Goal: Task Accomplishment & Management: Complete application form

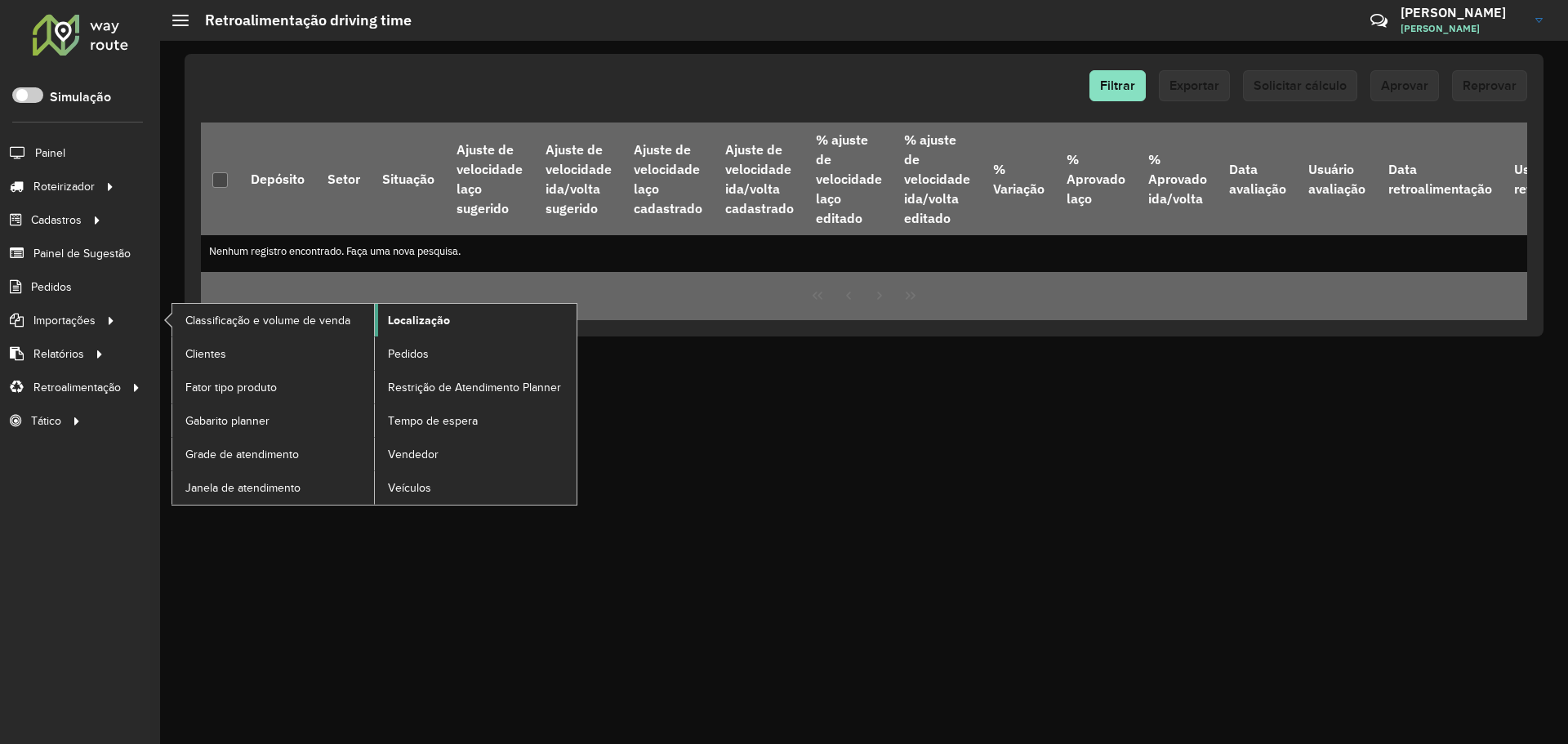
click at [430, 325] on span "Localização" at bounding box center [418, 320] width 62 height 17
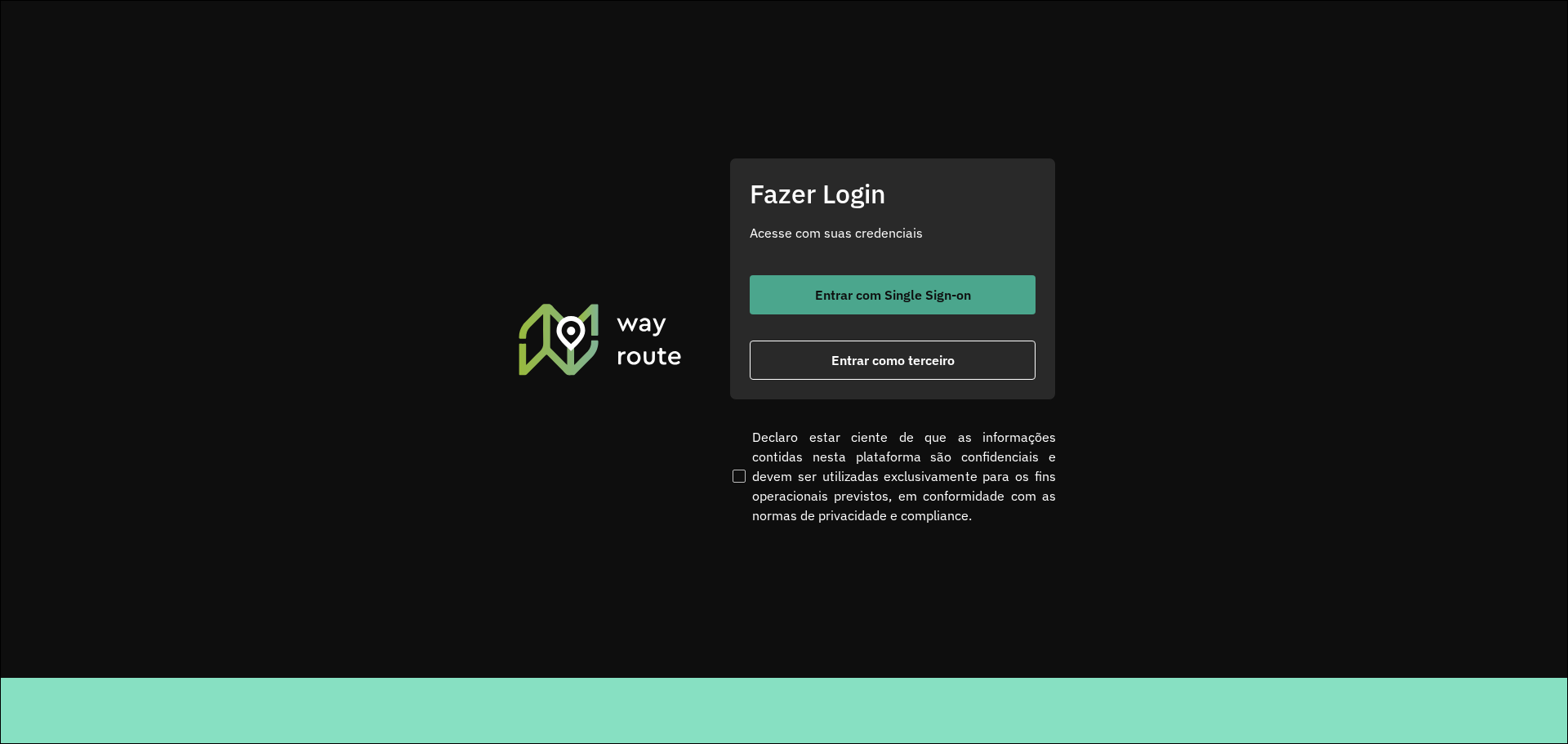
click at [941, 289] on span "Entrar com Single Sign-on" at bounding box center [893, 295] width 156 height 13
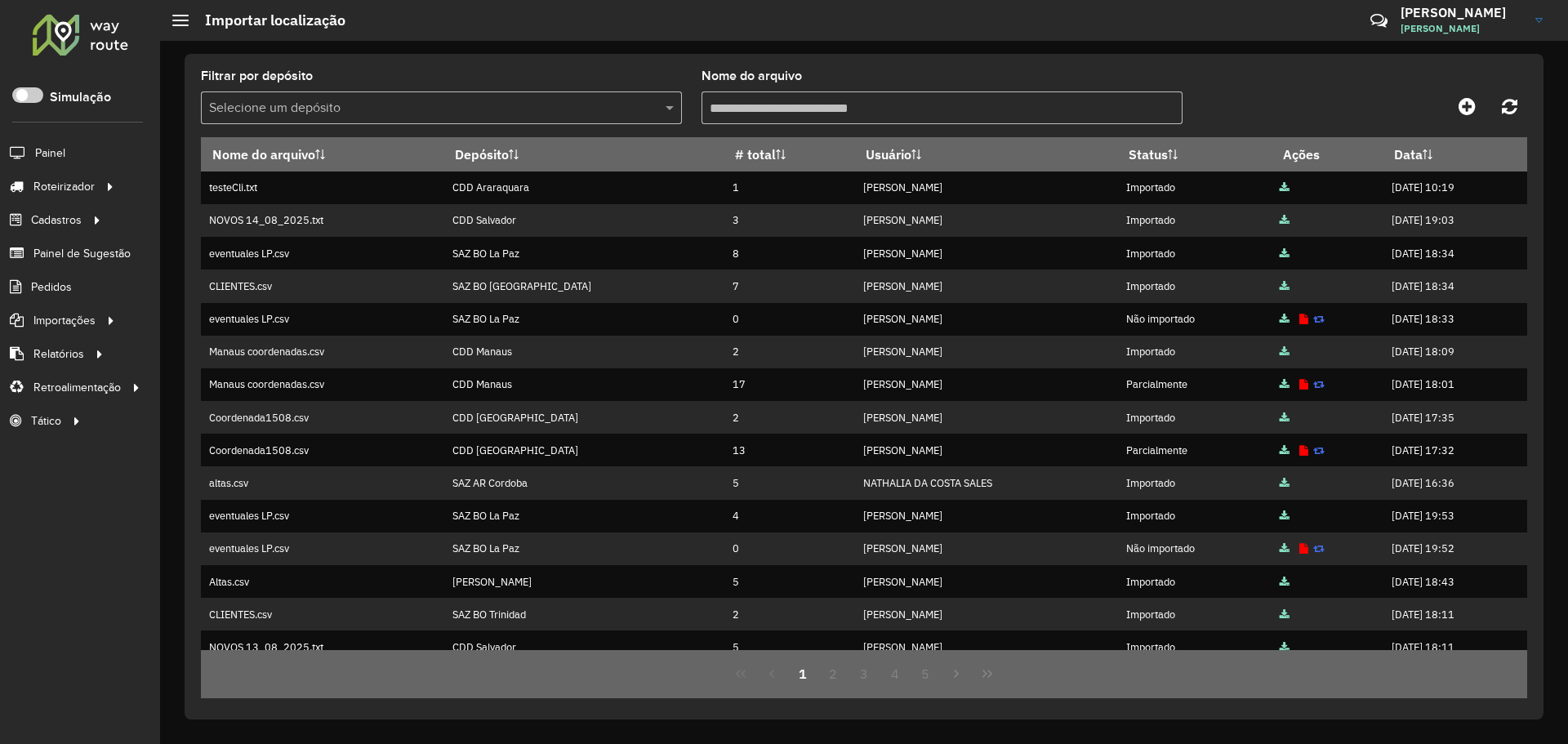
click at [1277, 80] on div "Filtrar por depósito Selecione um depósito Nome do arquivo" at bounding box center [864, 104] width 1326 height 67
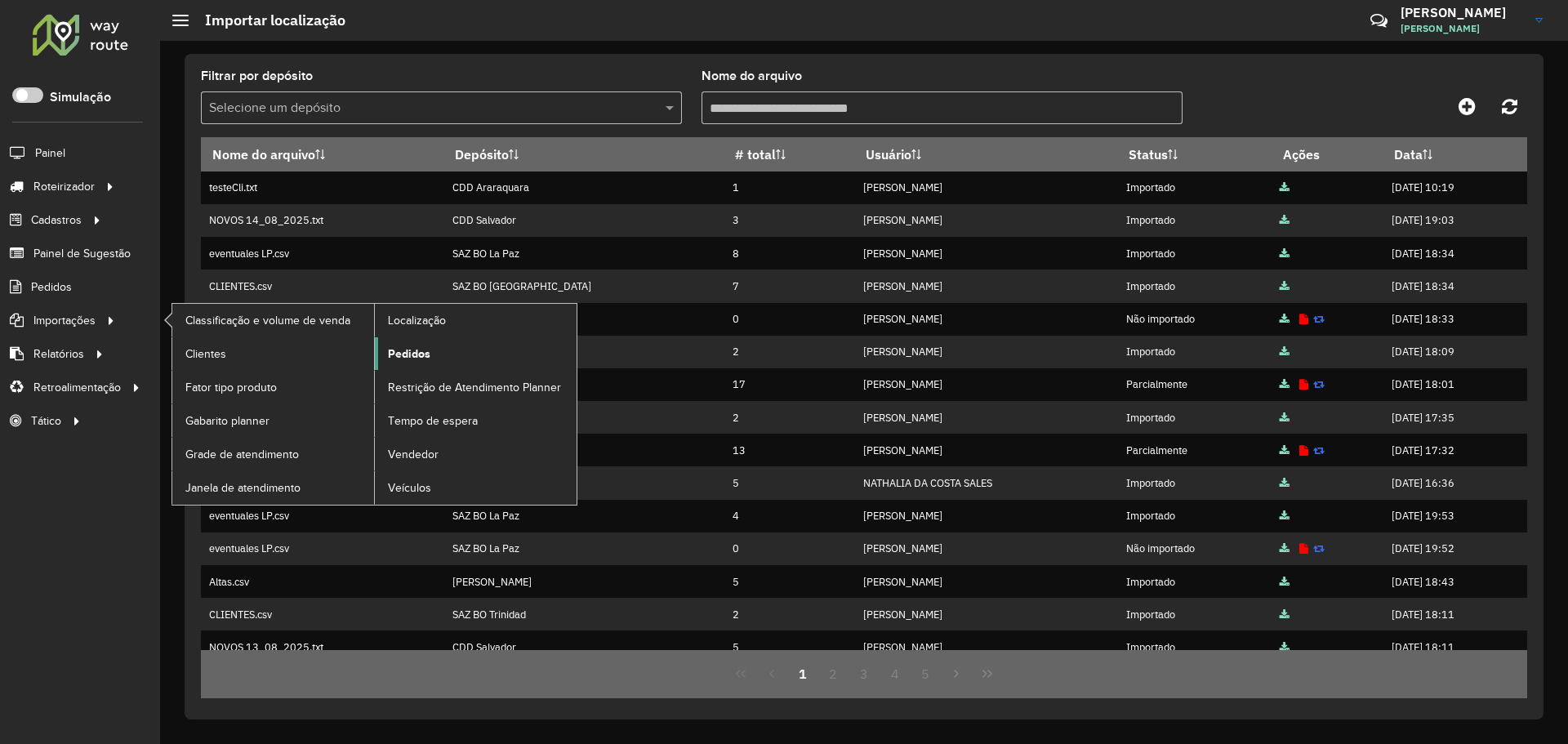
click at [426, 349] on span "Pedidos" at bounding box center [409, 353] width 43 height 17
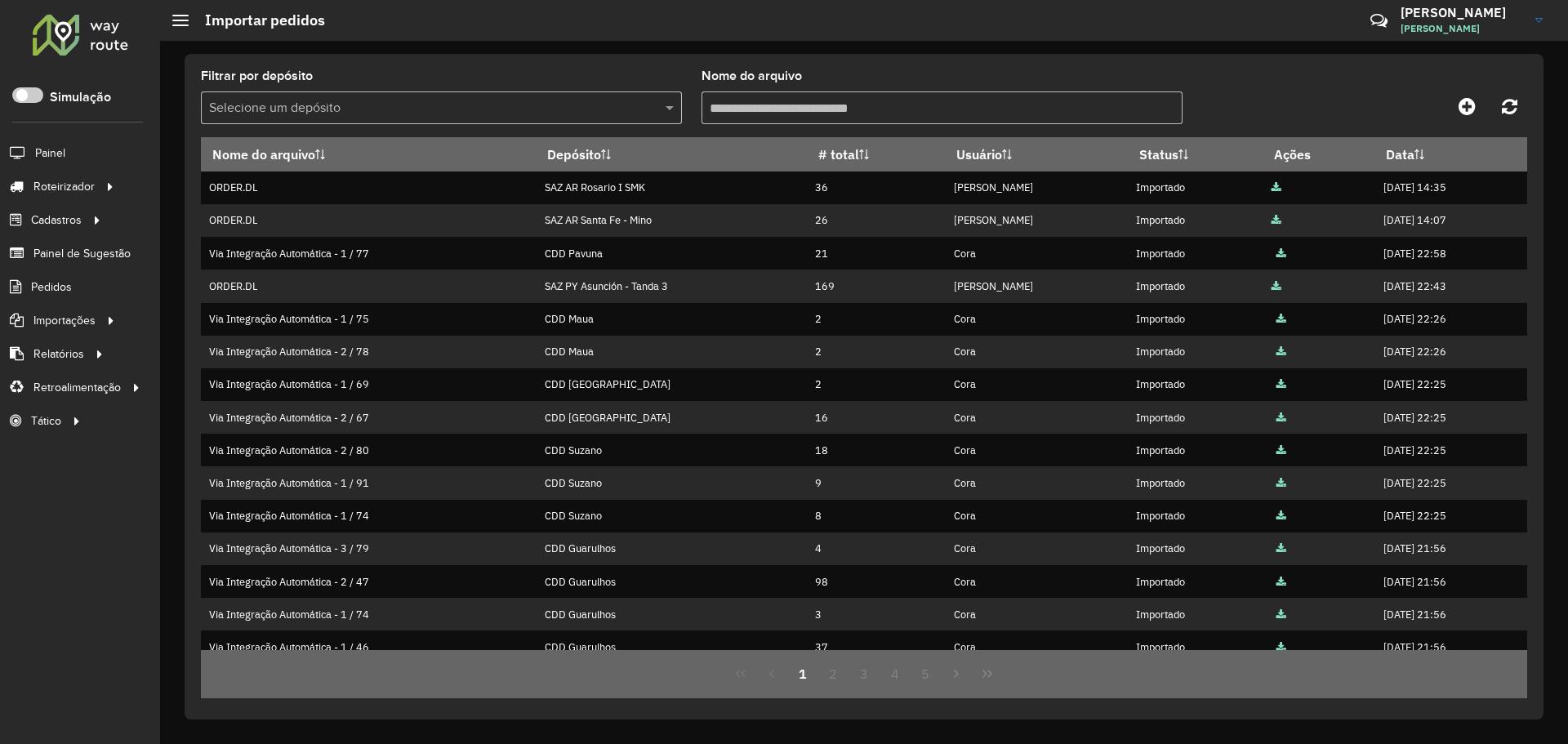
click at [629, 38] on hb-header "Importar pedidos Críticas? Dúvidas? Elogios? Sugestões? Entre em contato conosc…" at bounding box center [864, 20] width 1408 height 41
click at [1465, 105] on icon at bounding box center [1467, 106] width 17 height 19
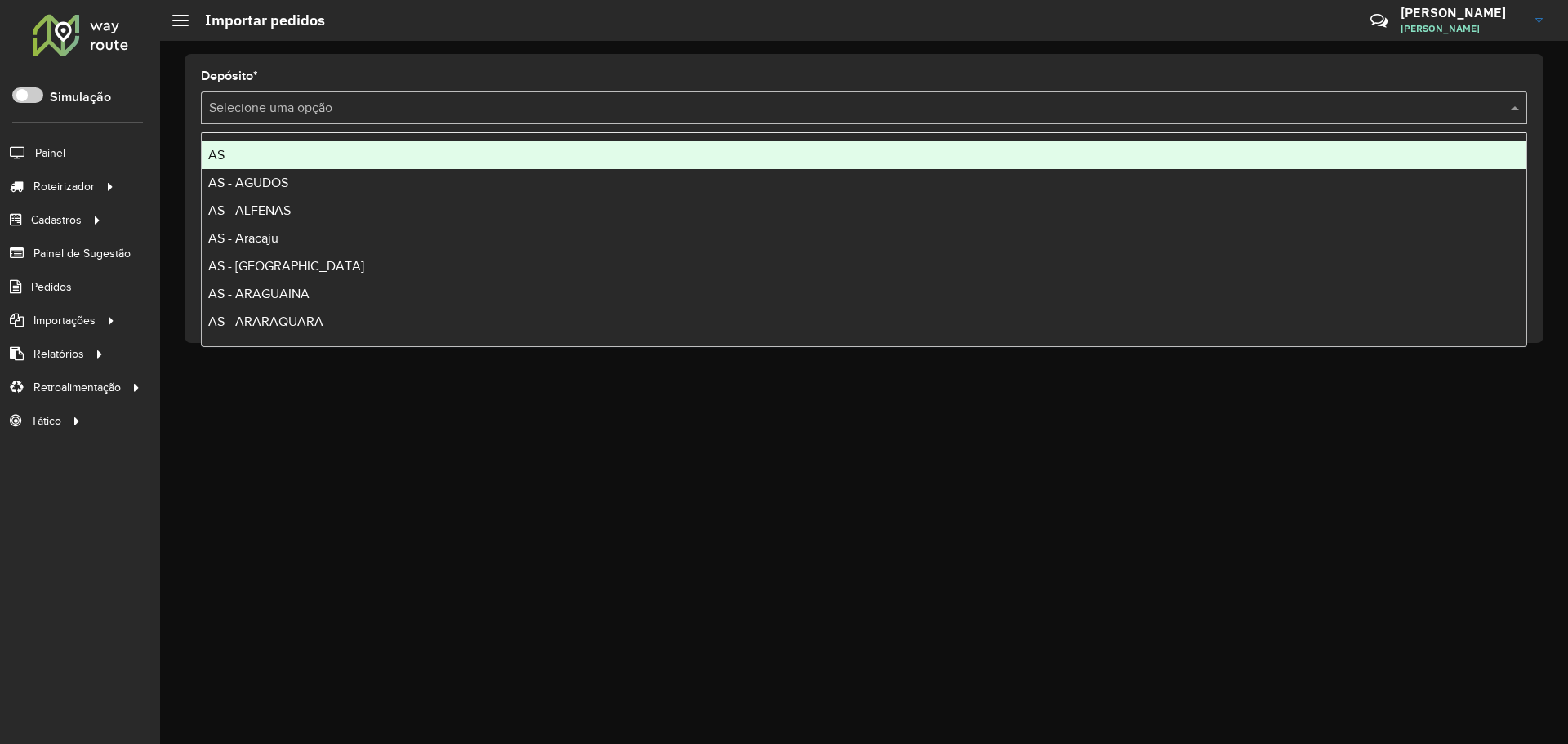
click at [569, 102] on input "text" at bounding box center [847, 109] width 1277 height 19
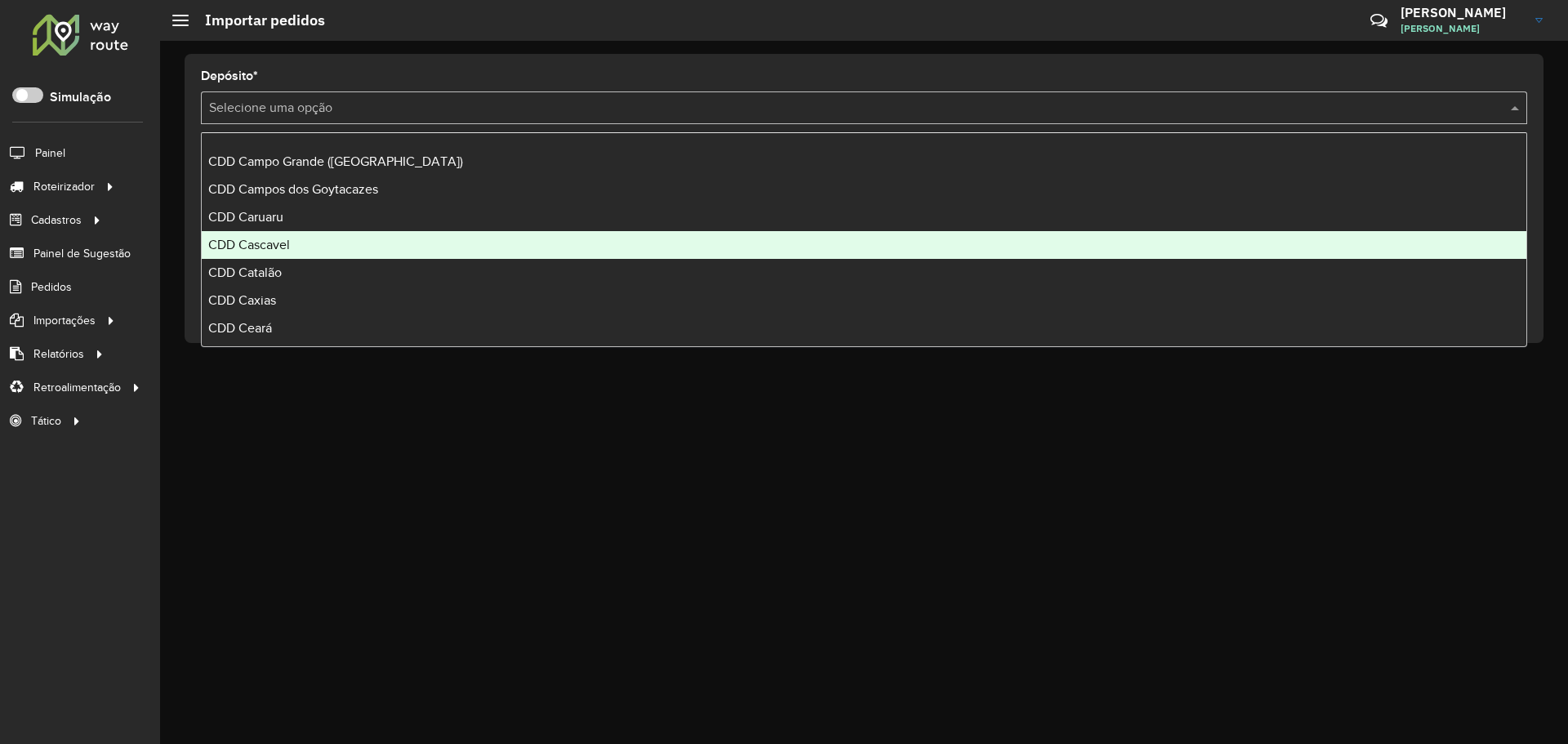
scroll to position [3186, 0]
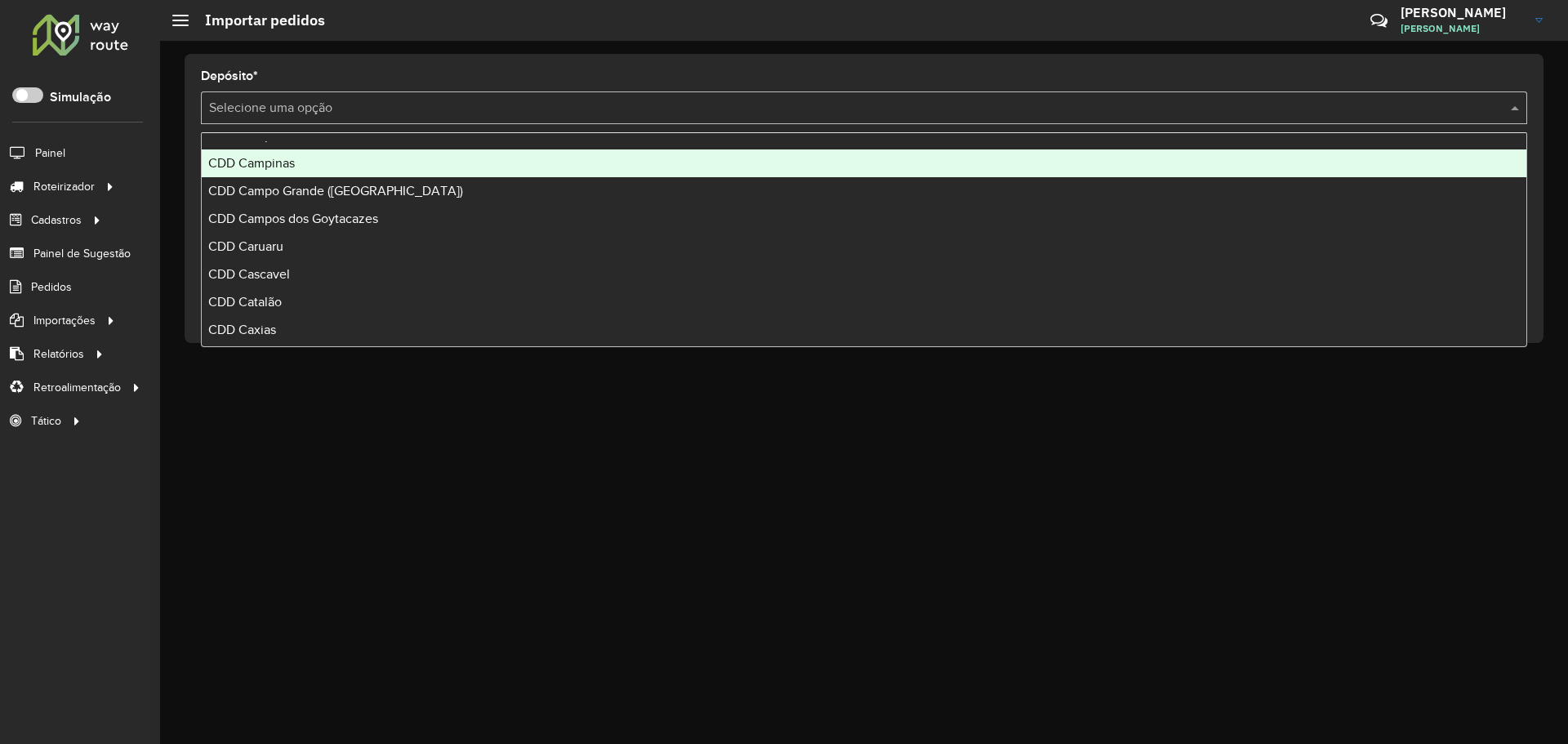
click at [283, 170] on div "CDD Campinas" at bounding box center [863, 163] width 1324 height 28
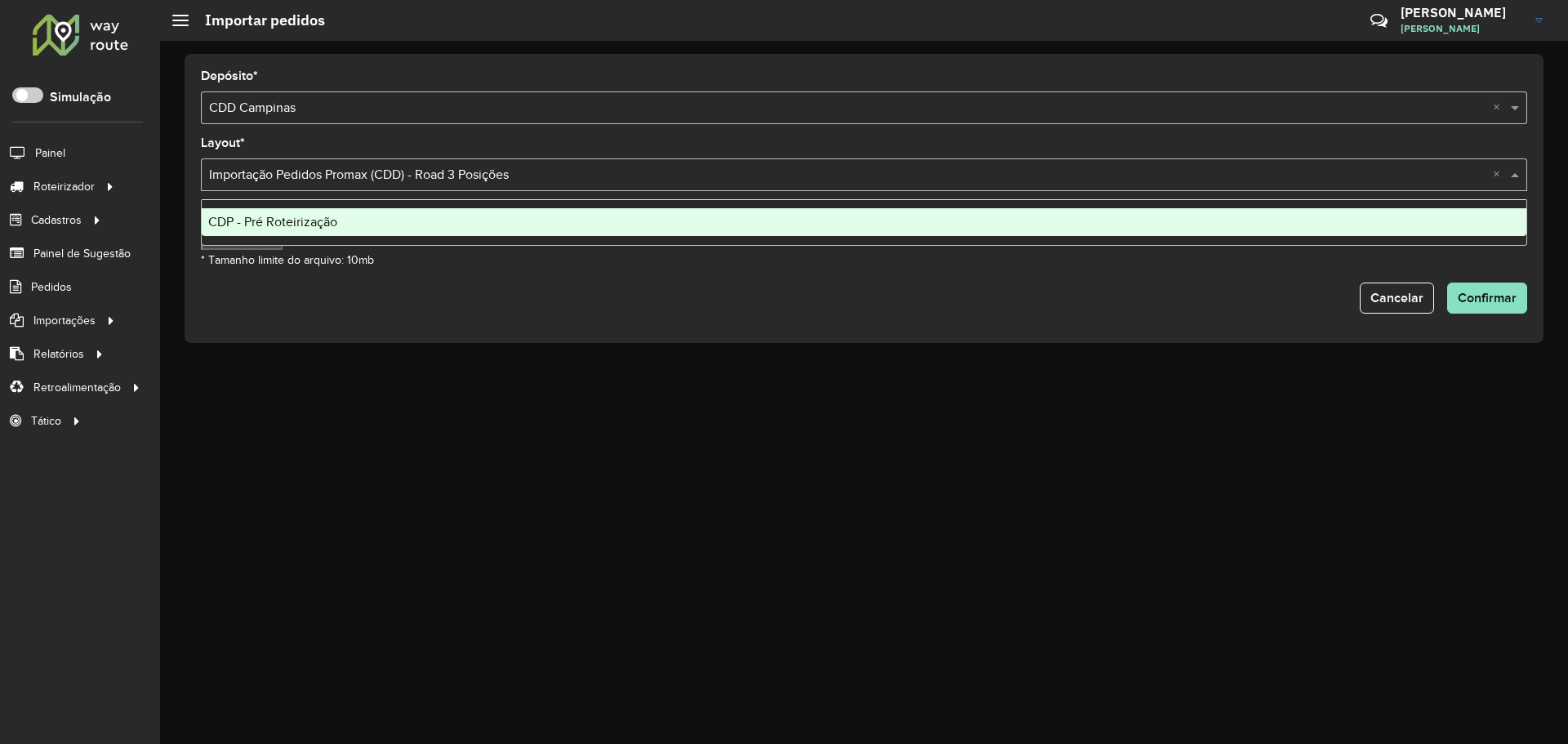
click at [521, 174] on input "text" at bounding box center [847, 175] width 1277 height 19
click at [502, 399] on div "Depósito * Selecione uma opção × CDD Campinas × Layout * Selecione uma opção × …" at bounding box center [864, 392] width 1408 height 703
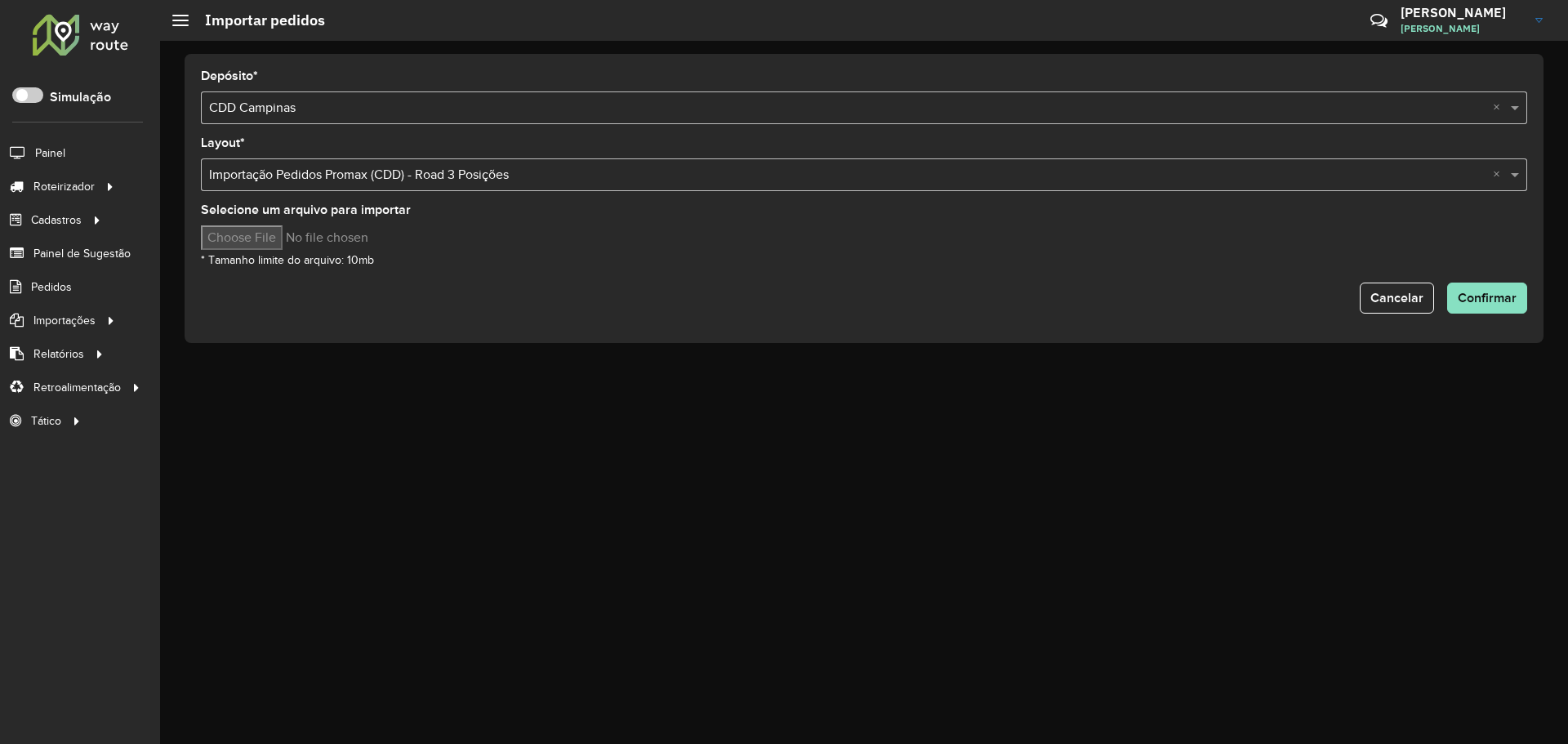
click at [425, 105] on input "text" at bounding box center [847, 109] width 1277 height 19
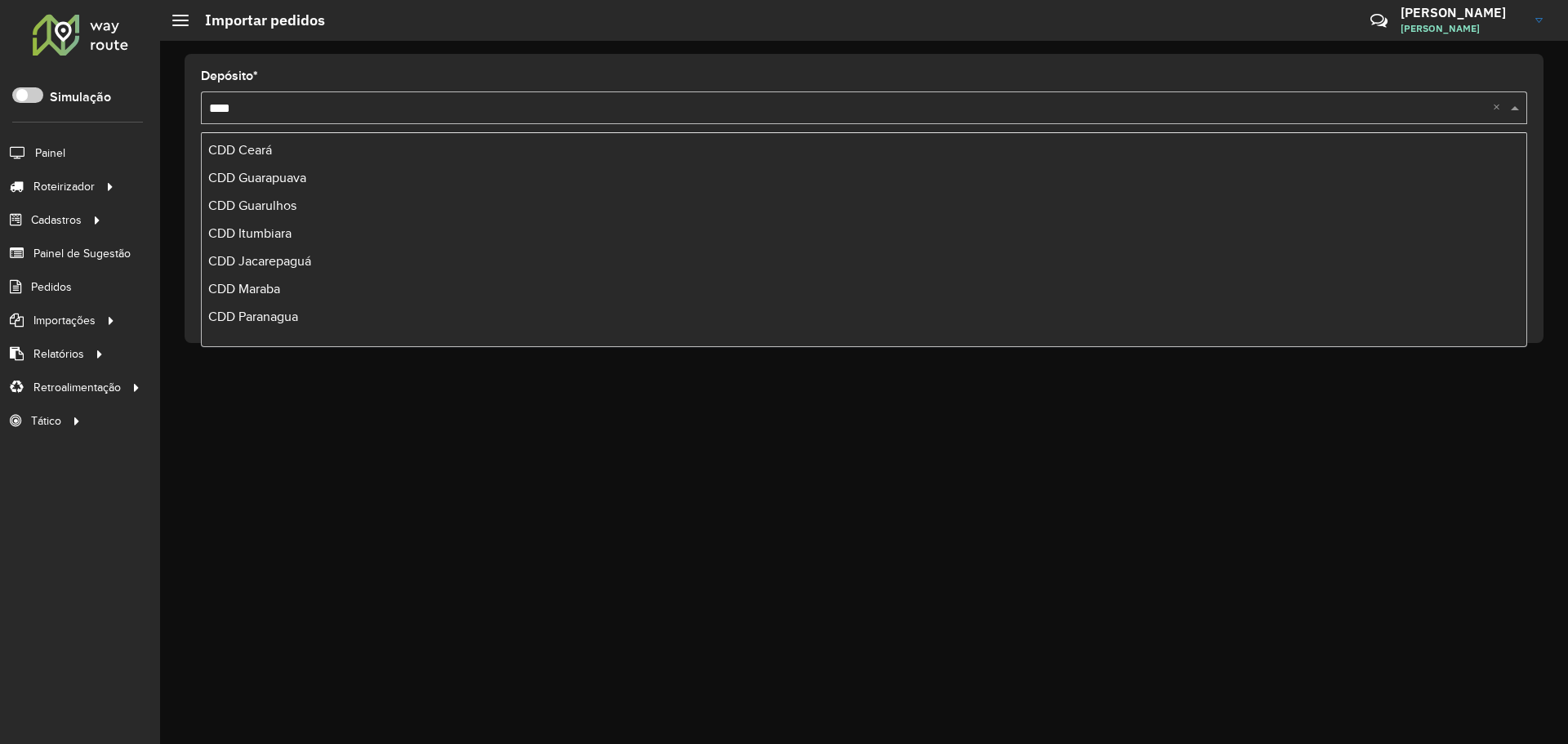
scroll to position [0, 0]
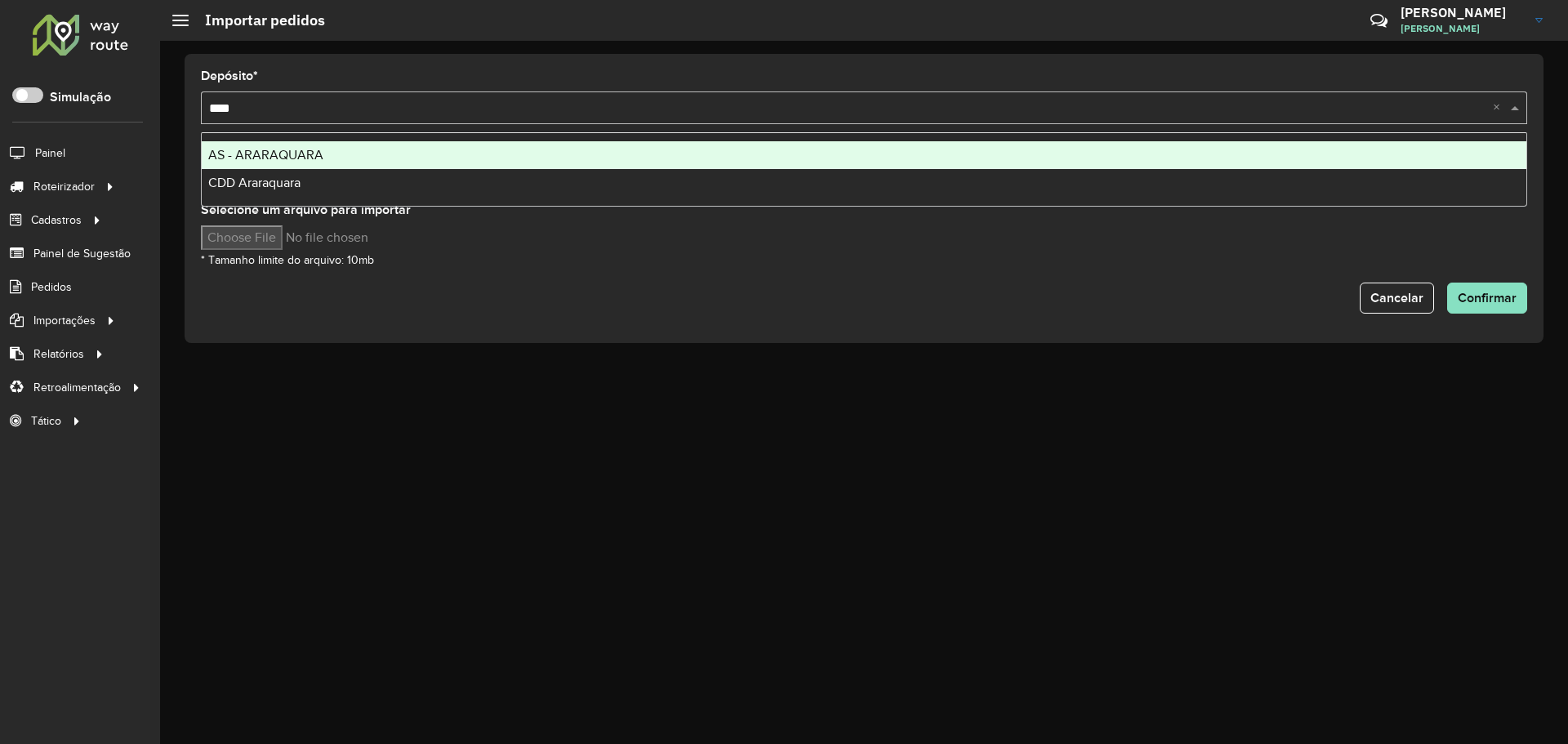
type input "*****"
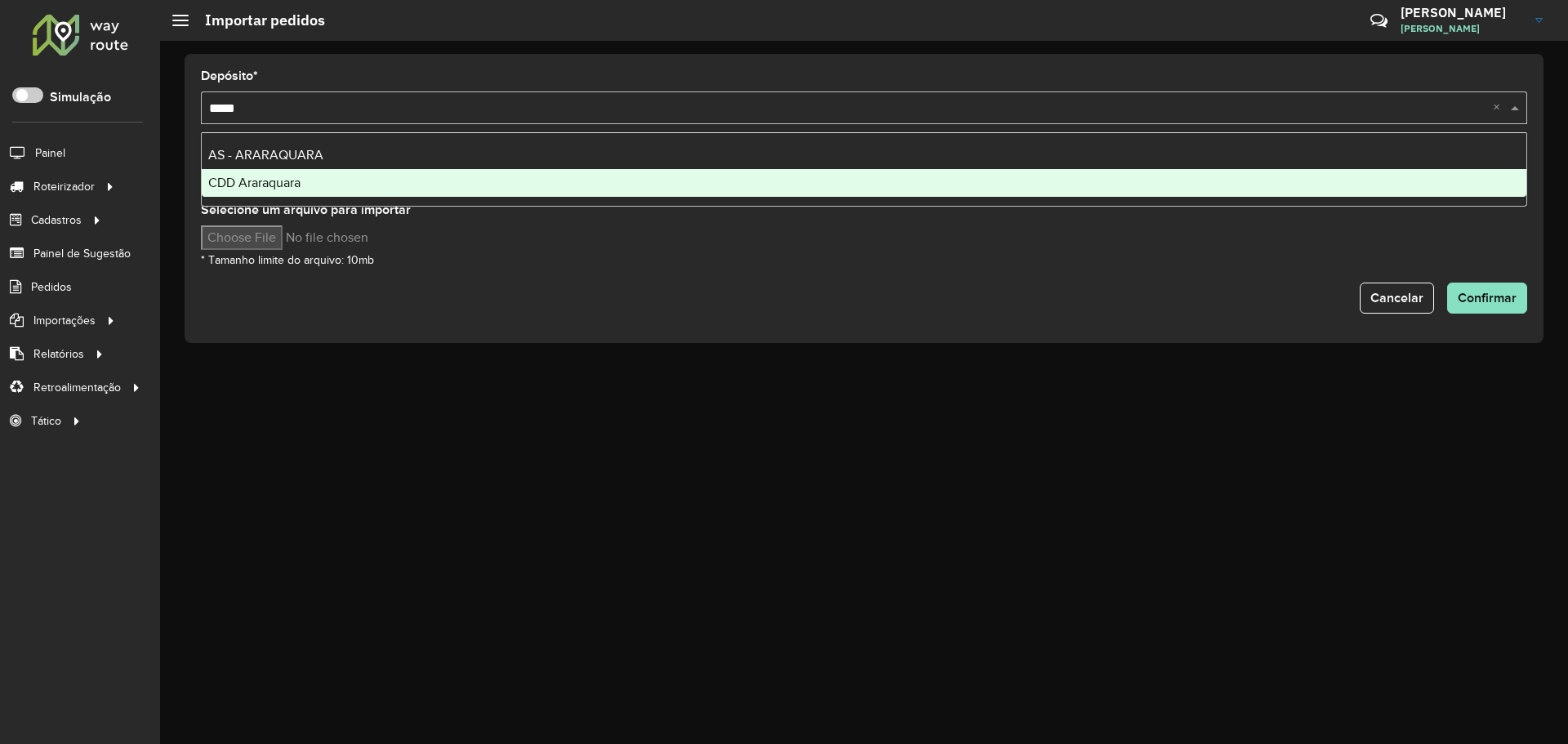
click at [306, 188] on div "CDD Araraquara" at bounding box center [863, 183] width 1324 height 28
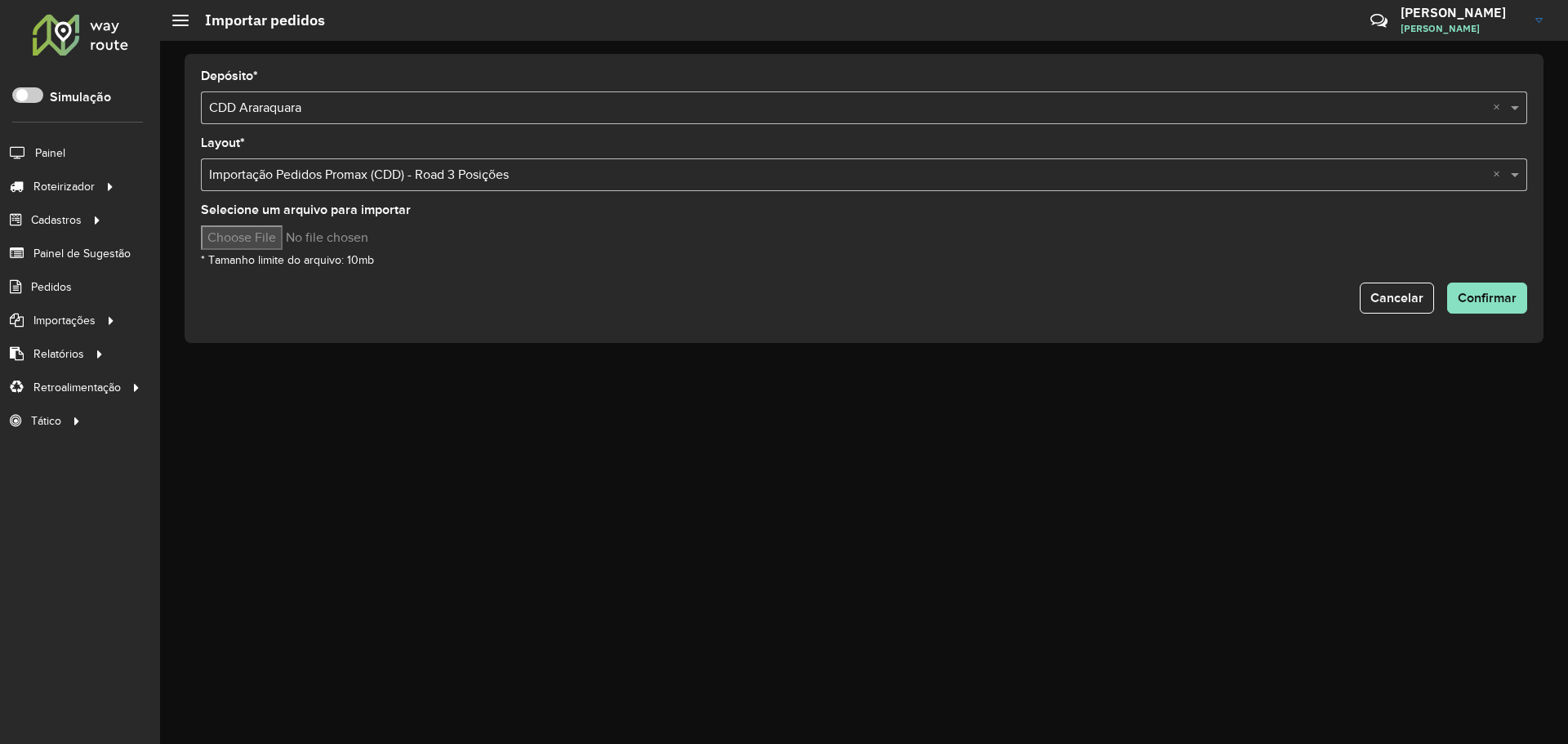
click at [555, 174] on input "text" at bounding box center [847, 175] width 1277 height 19
click at [566, 174] on input "text" at bounding box center [847, 175] width 1277 height 19
click at [622, 179] on input "text" at bounding box center [847, 175] width 1277 height 19
click at [1513, 181] on span at bounding box center [1516, 174] width 20 height 19
click at [1520, 172] on span at bounding box center [1516, 174] width 20 height 19
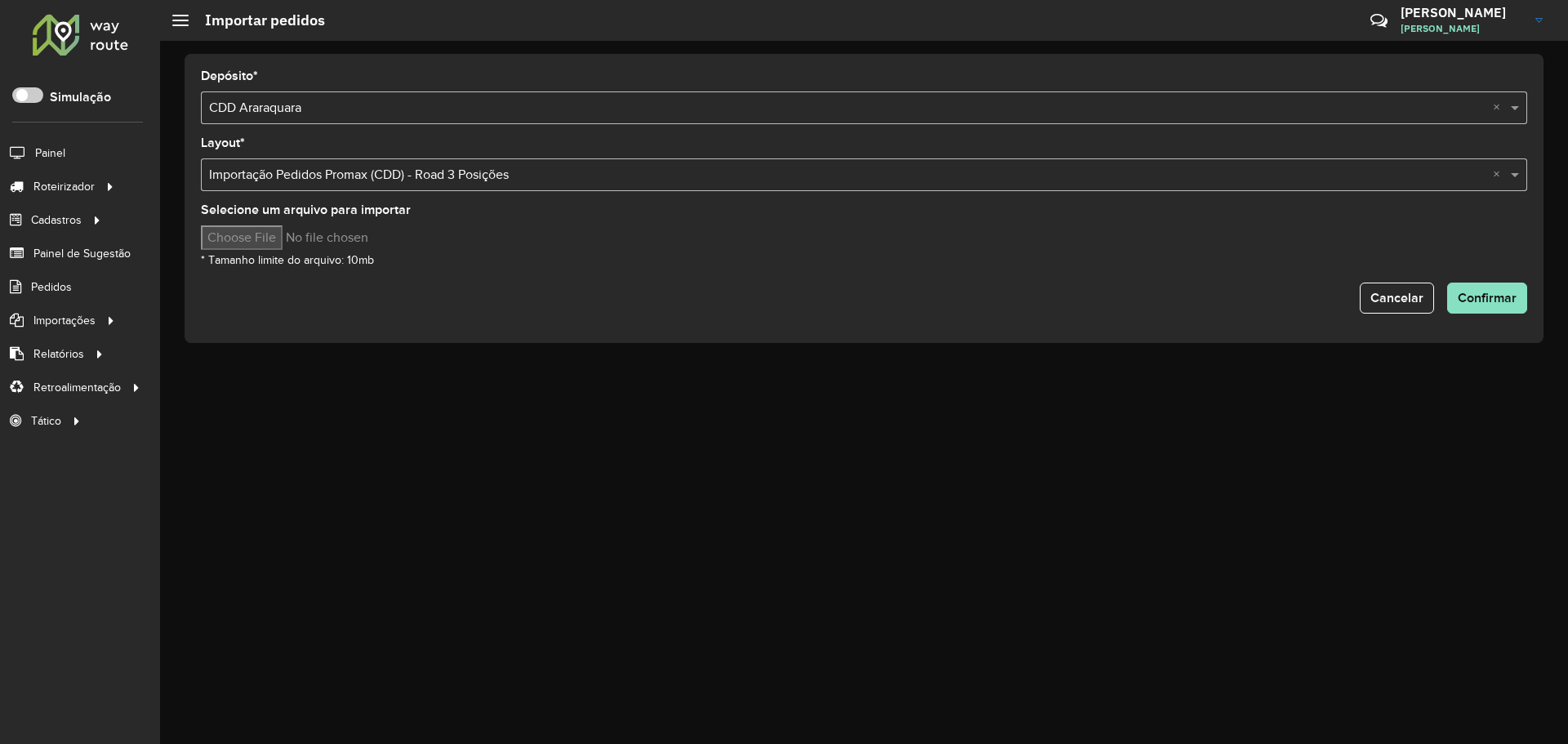
click at [409, 164] on div "Selecione uma opção × Importação Pedidos Promax (CDD) - Road 3 Posições ×" at bounding box center [864, 174] width 1326 height 32
click at [355, 170] on input "text" at bounding box center [847, 175] width 1277 height 19
drag, startPoint x: 355, startPoint y: 170, endPoint x: 1270, endPoint y: 172, distance: 915.0
click at [1165, 176] on input "text" at bounding box center [847, 175] width 1277 height 19
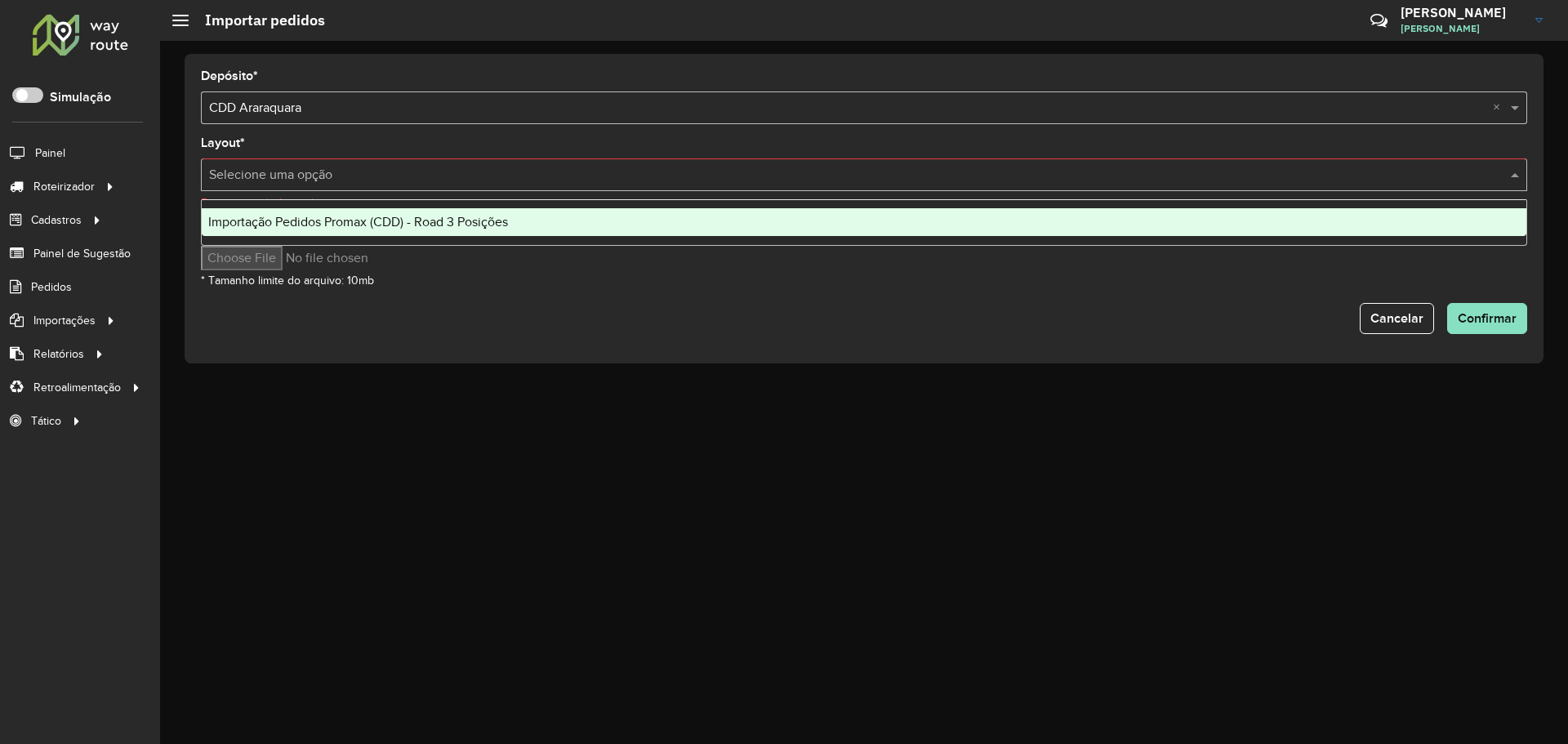
click at [1074, 174] on input "text" at bounding box center [847, 175] width 1277 height 19
click at [409, 222] on span "Importação Pedidos Promax (CDD) - Road 3 Posições" at bounding box center [358, 222] width 300 height 14
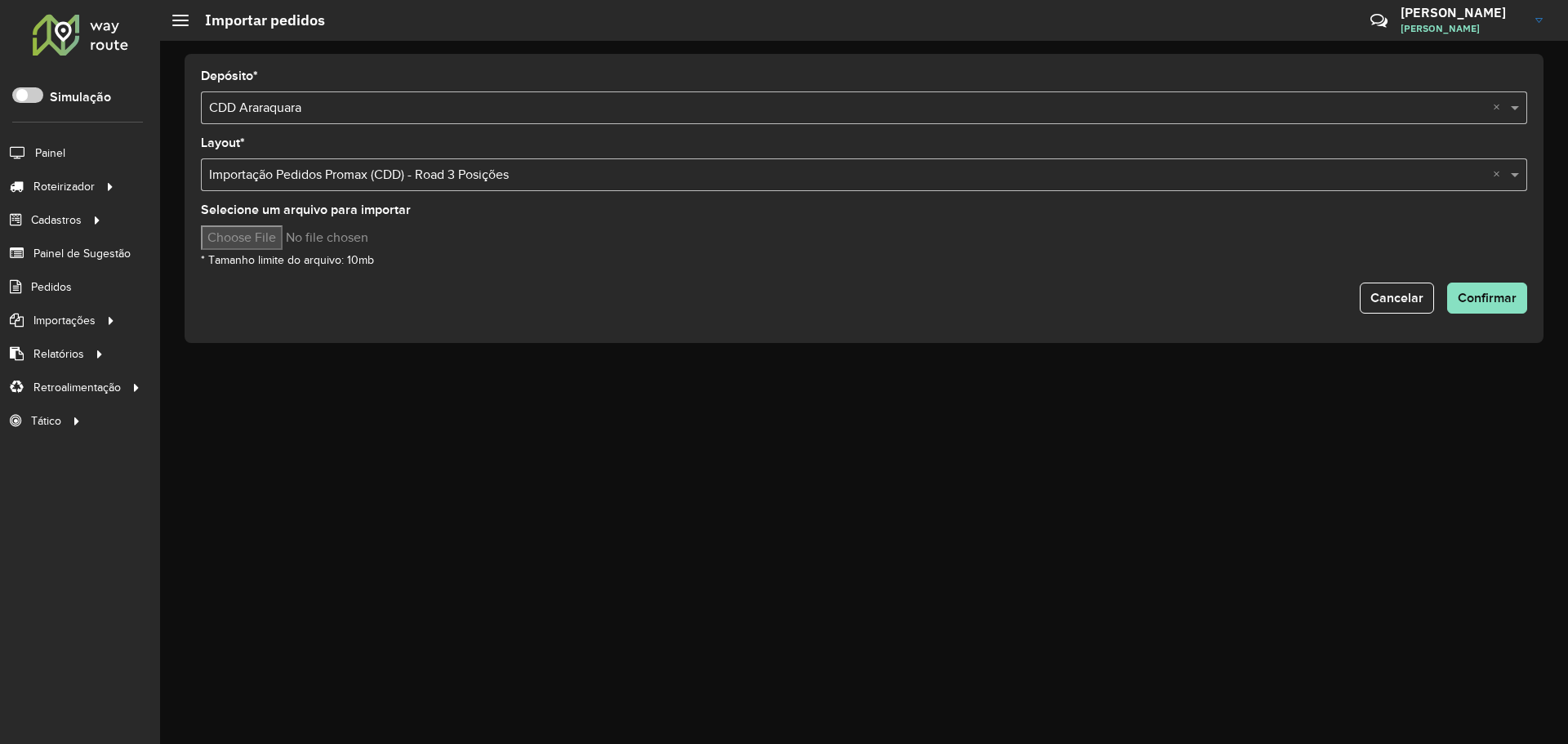
click at [379, 71] on div "Depósito * Selecione uma opção × CDD Araraquara ×" at bounding box center [864, 97] width 1326 height 54
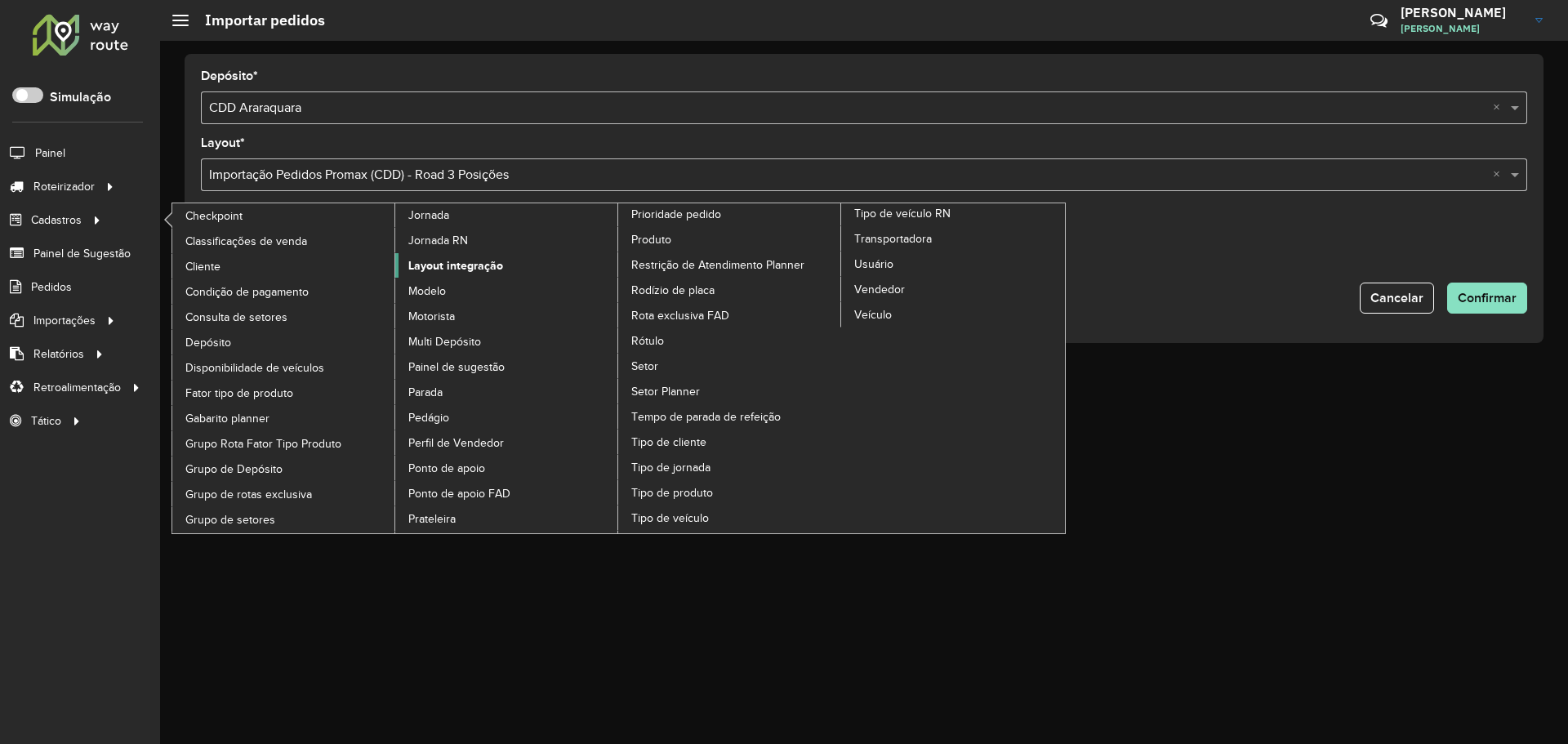
click at [452, 260] on span "Layout integração" at bounding box center [455, 265] width 95 height 17
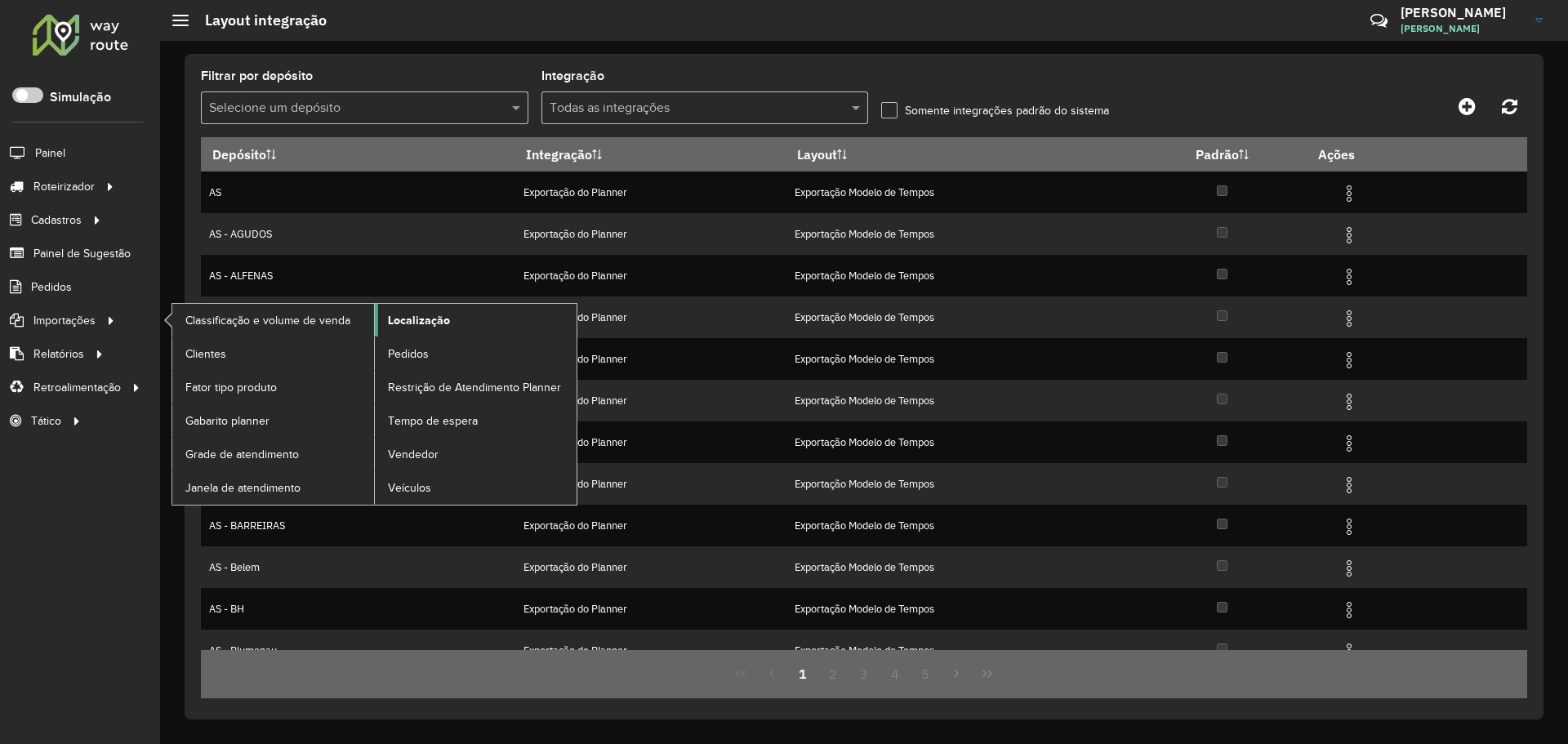
click at [445, 315] on span "Localização" at bounding box center [418, 320] width 62 height 17
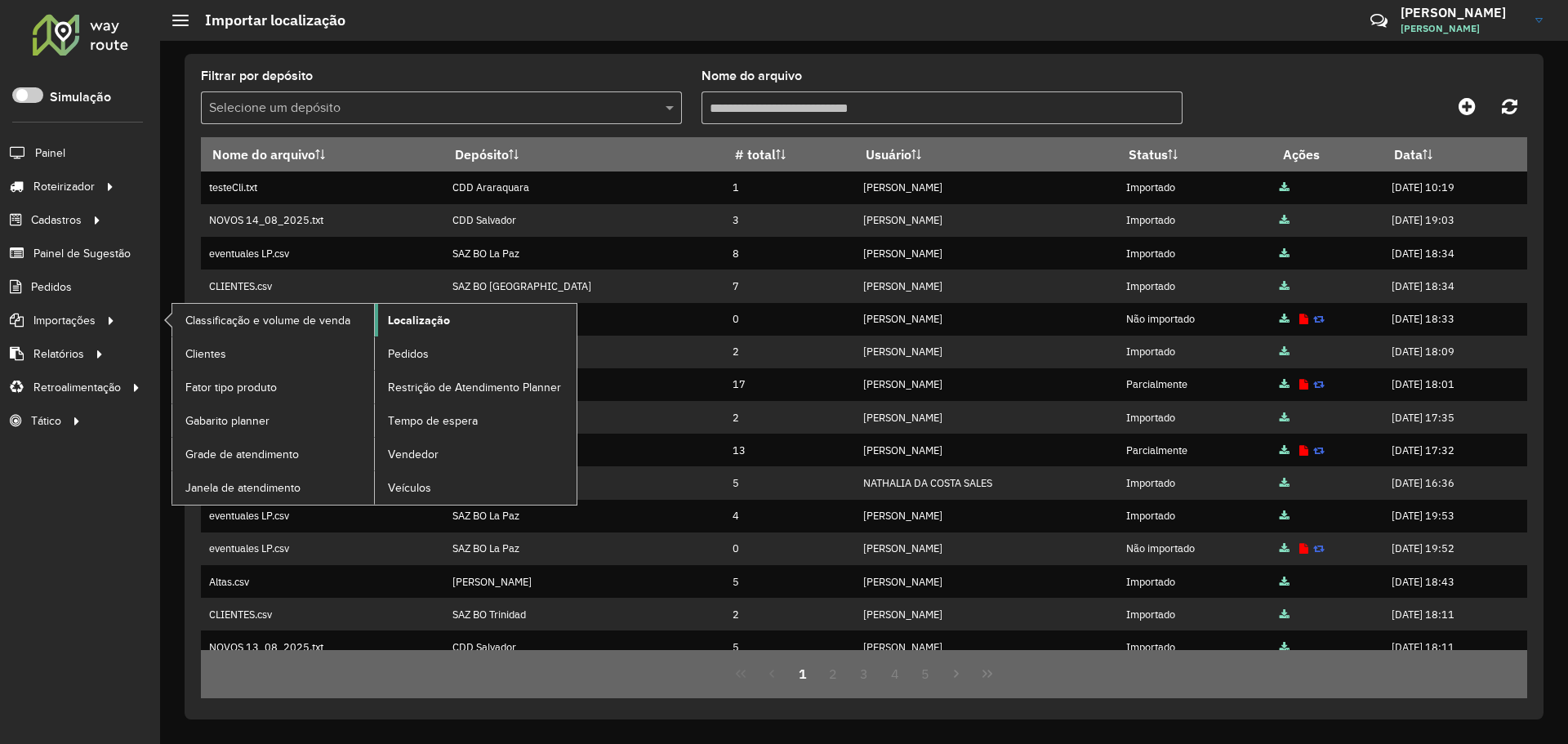
click at [450, 322] on link "Localização" at bounding box center [475, 320] width 201 height 32
click at [424, 317] on span "Localização" at bounding box center [418, 320] width 62 height 17
click at [427, 319] on span "Localização" at bounding box center [418, 320] width 62 height 17
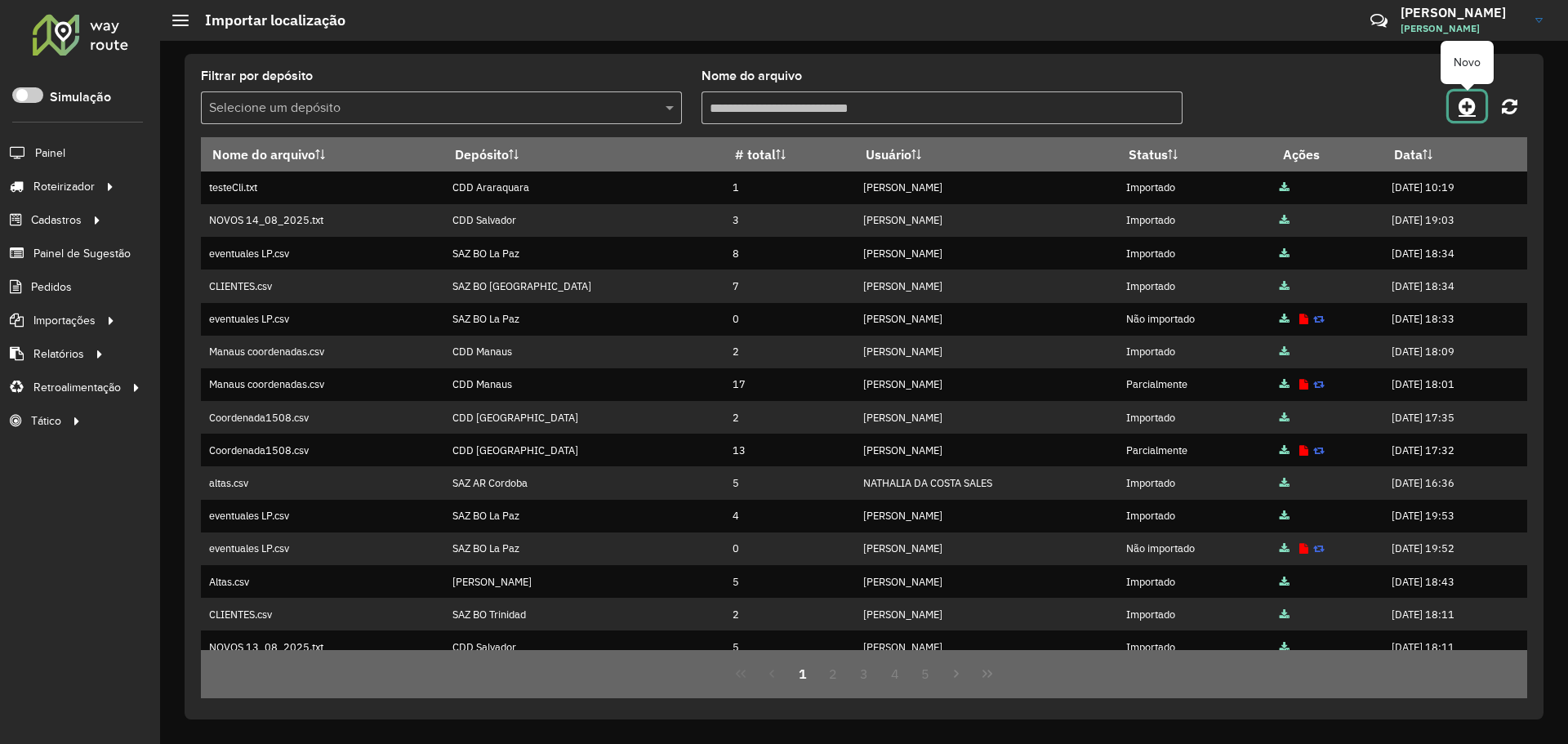
click at [1460, 105] on icon at bounding box center [1467, 106] width 17 height 19
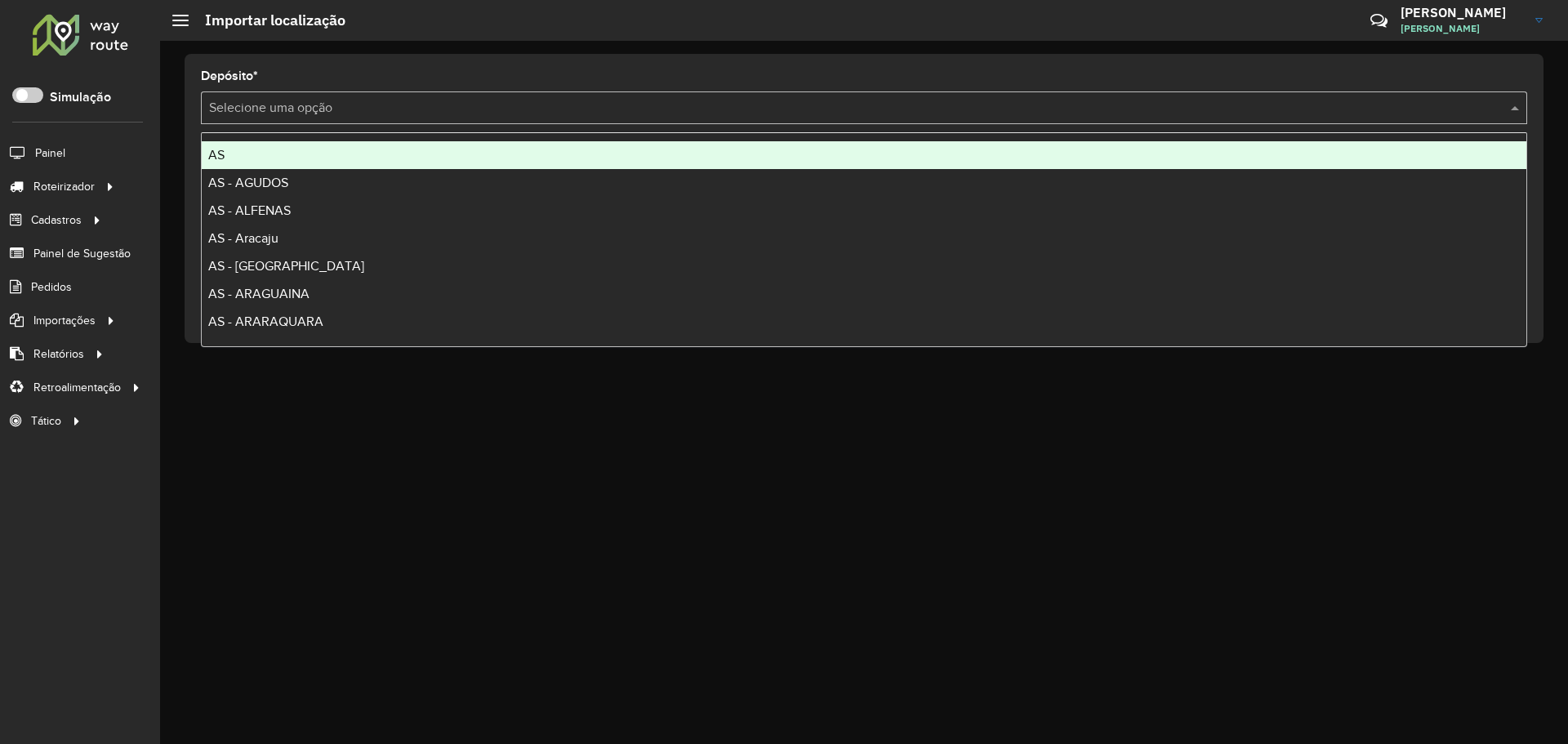
click at [310, 109] on input "text" at bounding box center [847, 109] width 1277 height 19
type input "*****"
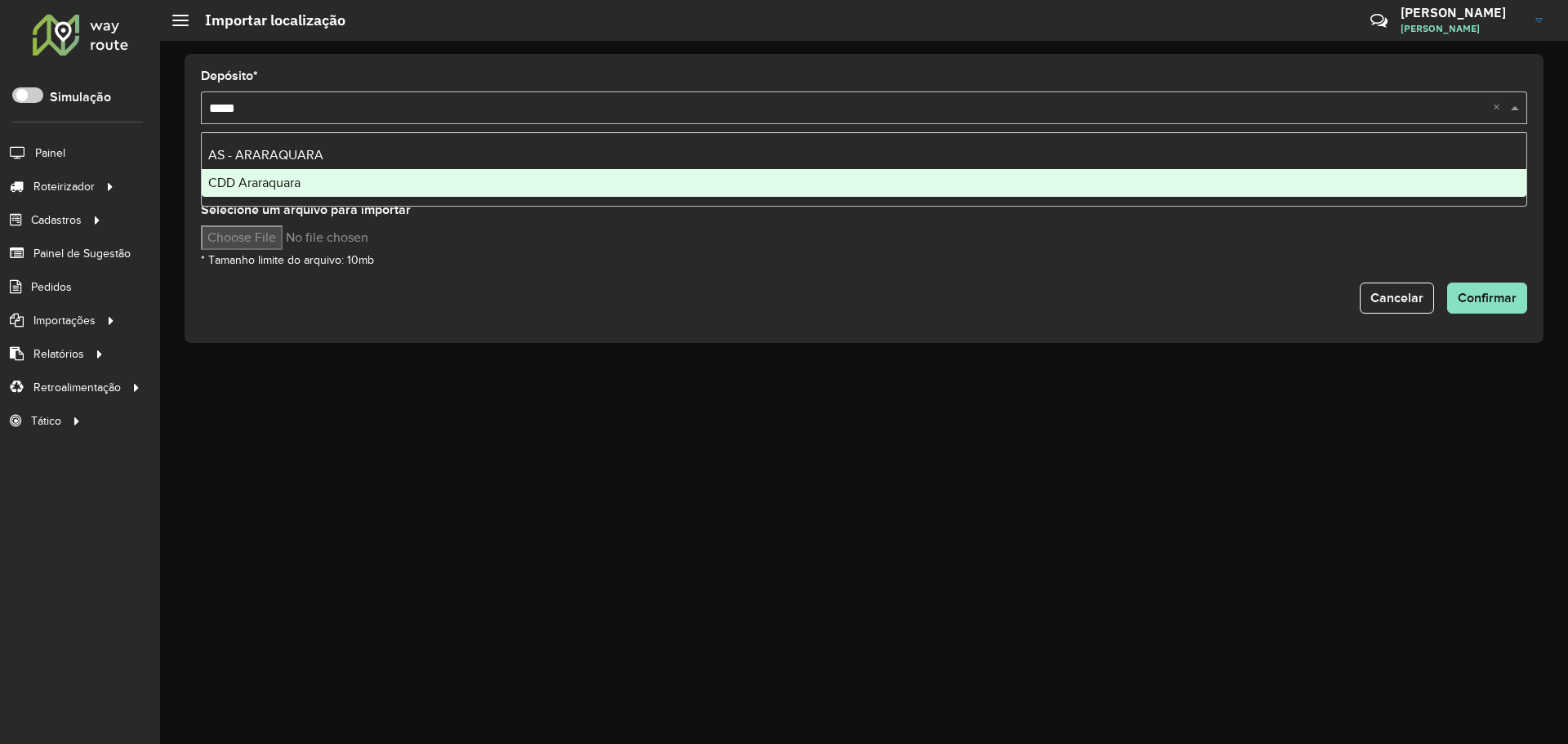
click at [300, 181] on span "CDD Araraquara" at bounding box center [254, 182] width 92 height 14
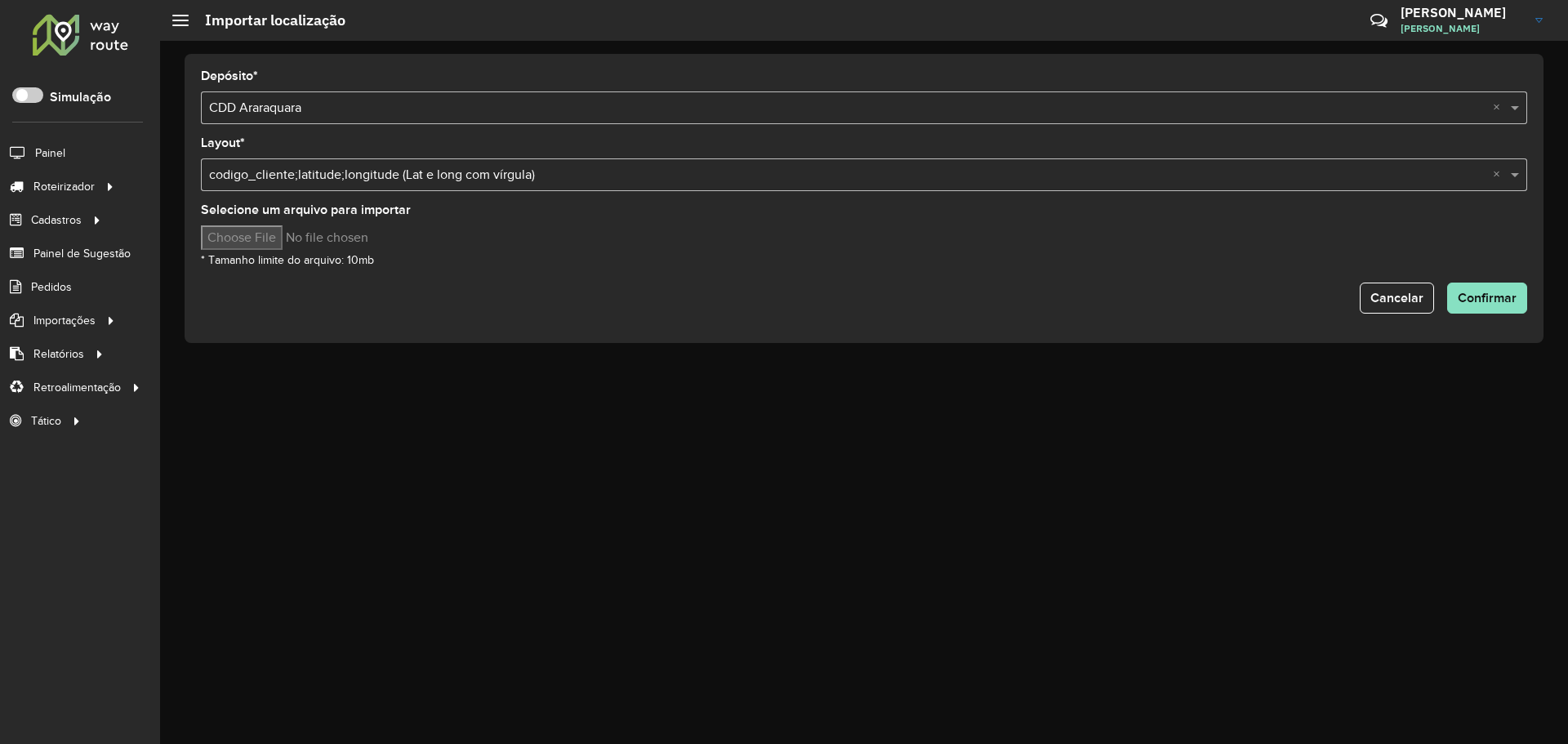
click at [552, 167] on input "text" at bounding box center [847, 175] width 1277 height 19
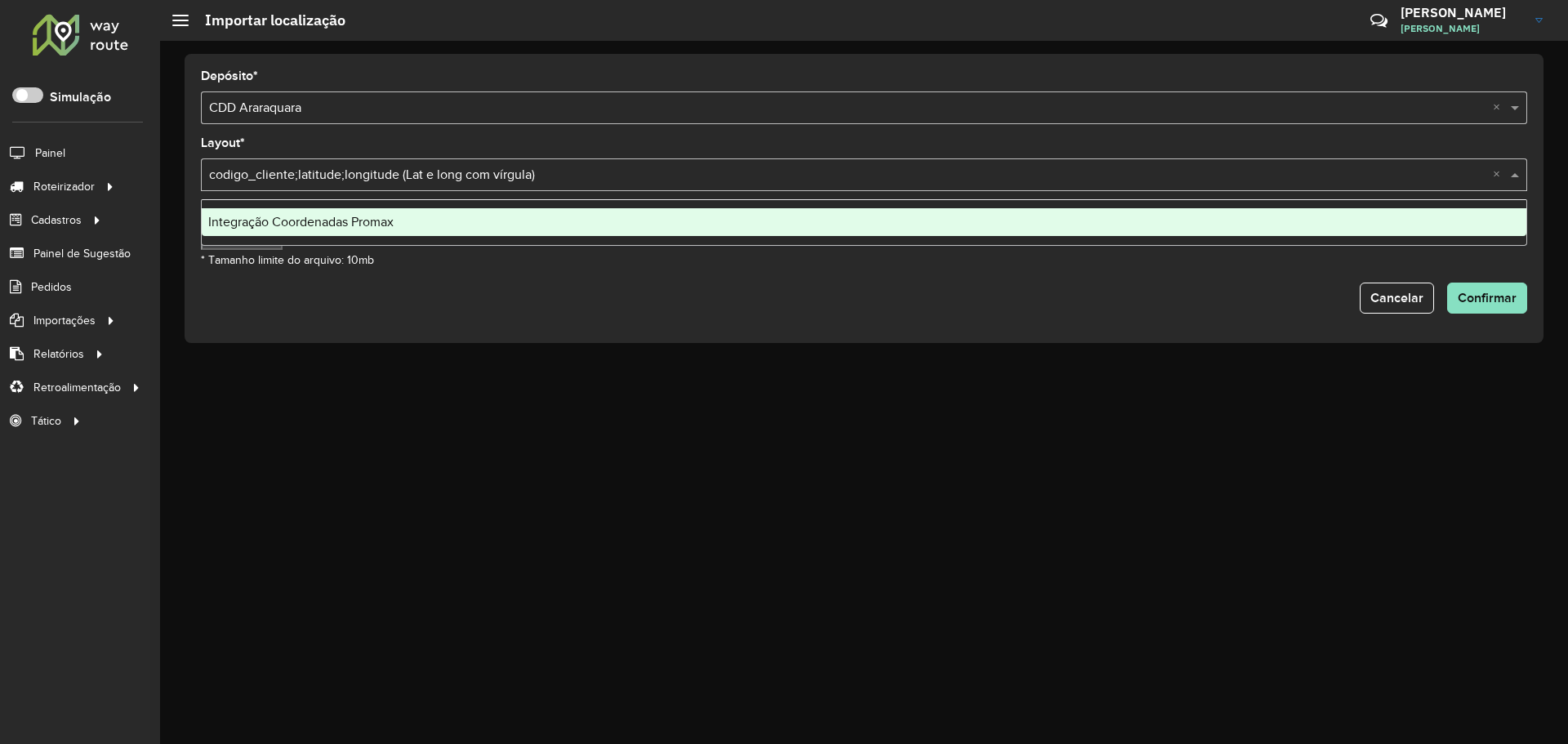
click at [390, 231] on div "Integração Coordenadas Promax" at bounding box center [863, 223] width 1324 height 28
click at [406, 169] on input "text" at bounding box center [847, 175] width 1277 height 19
click at [590, 175] on input "text" at bounding box center [847, 175] width 1277 height 19
click at [575, 181] on input "text" at bounding box center [847, 175] width 1277 height 19
click at [551, 316] on div "Depósito * Selecione uma opção × CDD Araraquara × Layout * Selecione uma opção …" at bounding box center [863, 199] width 1358 height 289
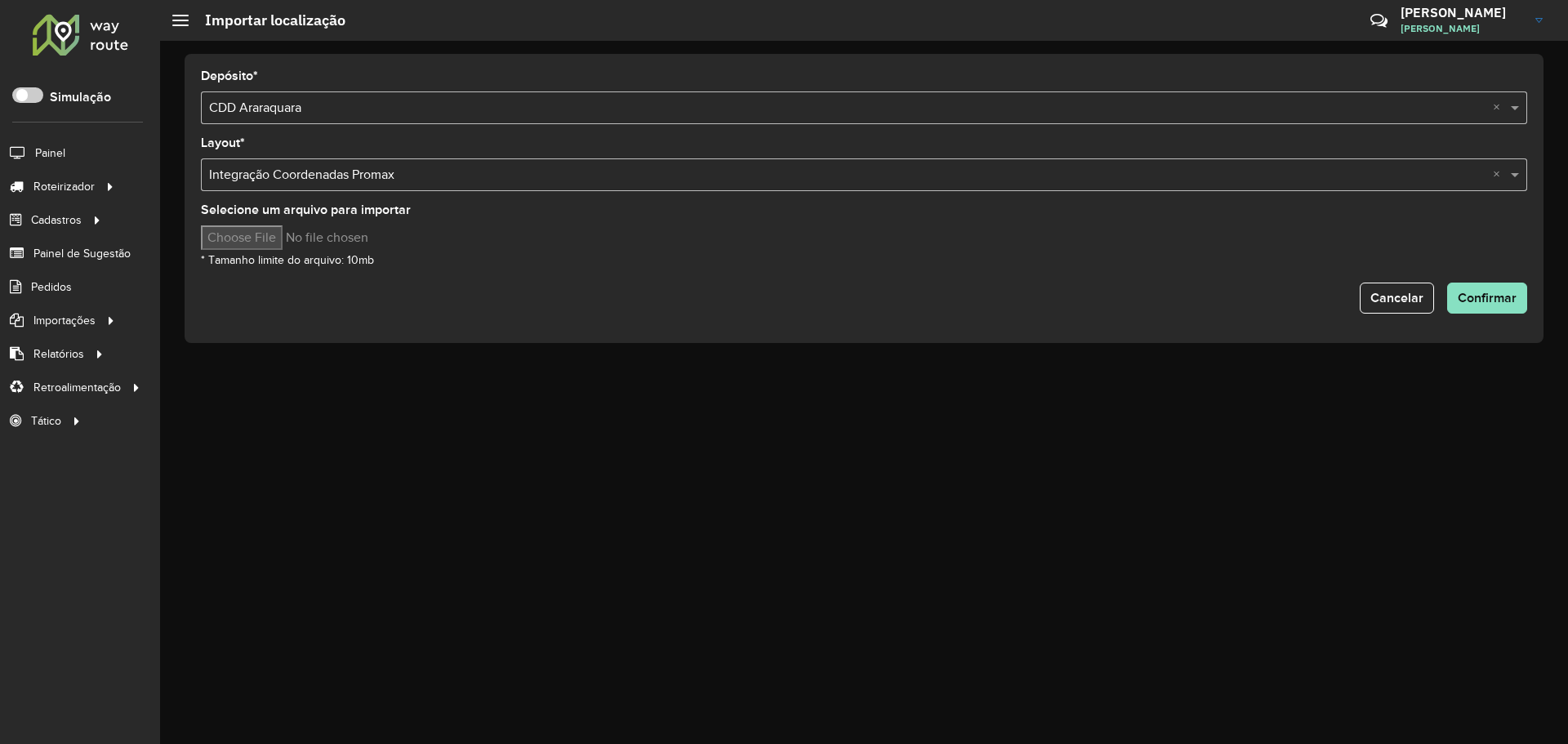
click at [511, 179] on input "text" at bounding box center [847, 175] width 1277 height 19
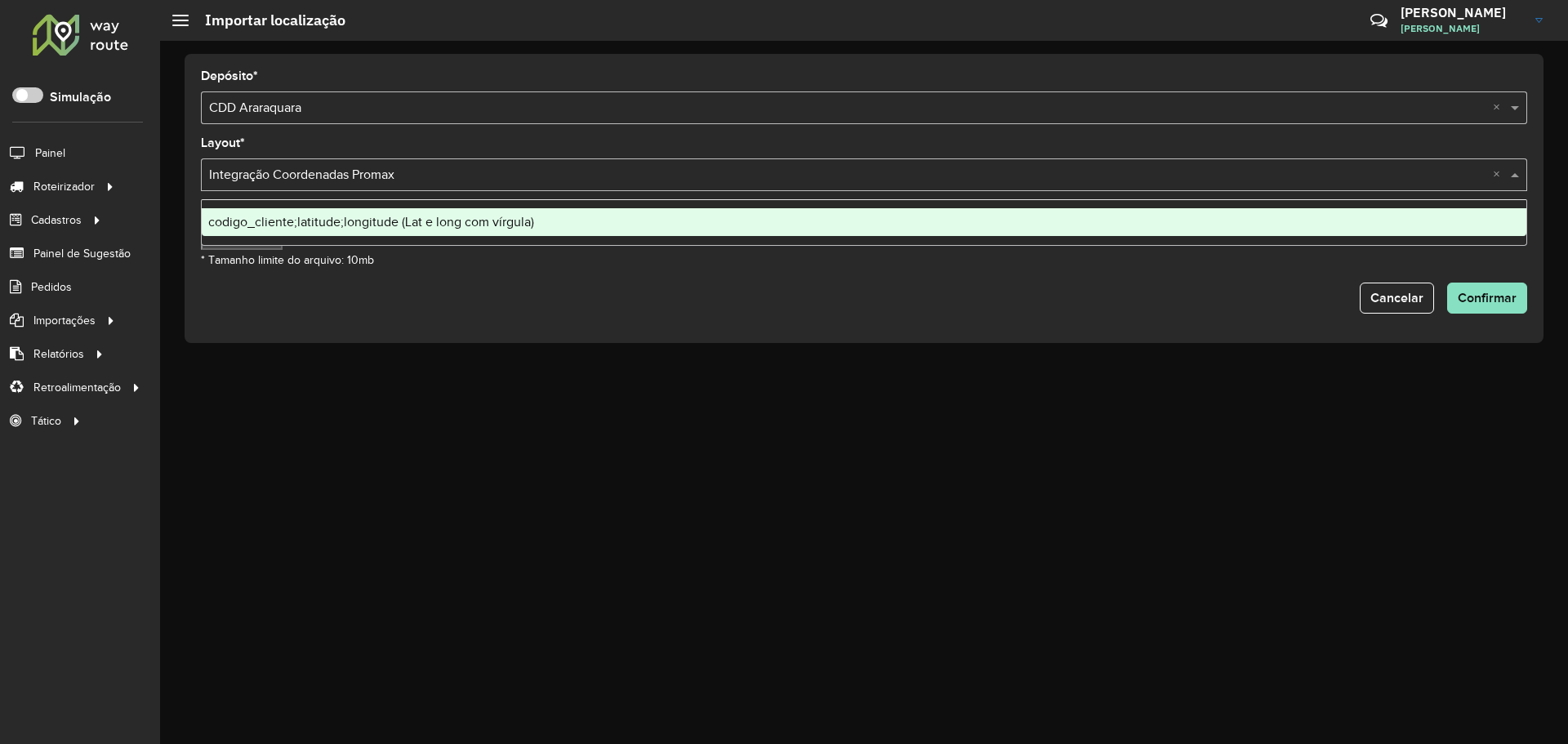
drag, startPoint x: 918, startPoint y: 532, endPoint x: 905, endPoint y: 499, distance: 35.5
click at [918, 532] on div "Depósito * Selecione uma opção × CDD Araraquara × Layout * Selecione uma opção …" at bounding box center [864, 392] width 1408 height 703
